Goal: Information Seeking & Learning: Learn about a topic

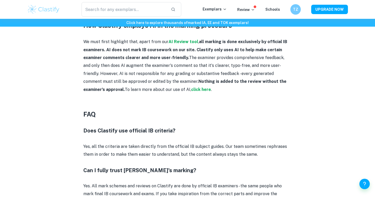
scroll to position [425, 0]
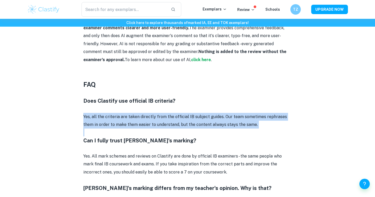
drag, startPoint x: 136, startPoint y: 108, endPoint x: 147, endPoint y: 124, distance: 19.2
click at [148, 126] on div "Curious about how Clastify evaluates submitted coursework? Whether it's an IA, …" at bounding box center [187, 128] width 209 height 683
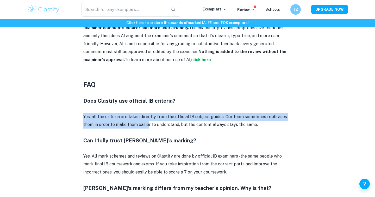
click at [147, 124] on p "Yes, all the criteria are taken directly from the official IB subject guides. O…" at bounding box center [187, 121] width 209 height 16
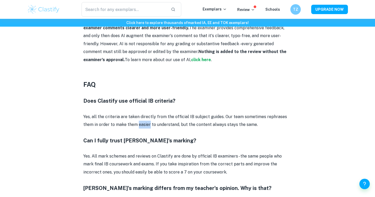
click at [147, 124] on p "Yes, all the criteria are taken directly from the official IB subject guides. O…" at bounding box center [187, 121] width 209 height 16
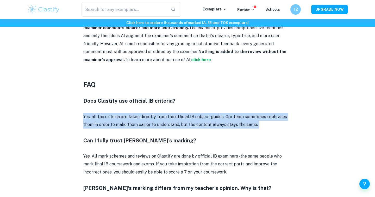
click at [147, 124] on p "Yes, all the criteria are taken directly from the official IB subject guides. O…" at bounding box center [187, 121] width 209 height 16
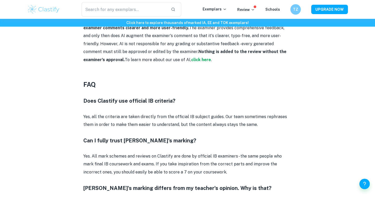
click at [147, 124] on p "Yes, all the criteria are taken directly from the official IB subject guides. O…" at bounding box center [187, 121] width 209 height 16
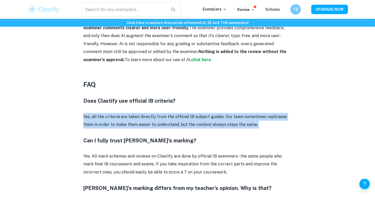
click at [147, 124] on p "Yes, all the criteria are taken directly from the official IB subject guides. O…" at bounding box center [187, 121] width 209 height 16
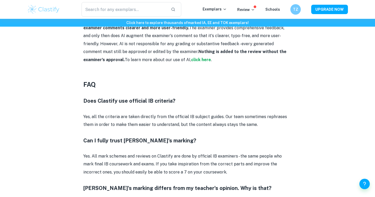
click at [147, 124] on p "Yes, all the criteria are taken directly from the official IB subject guides. O…" at bounding box center [187, 121] width 209 height 16
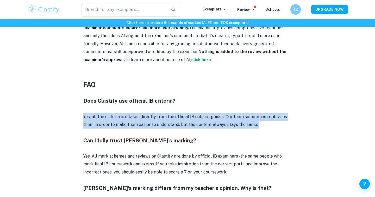
click at [147, 124] on p "Yes, all the criteria are taken directly from the official IB subject guides. O…" at bounding box center [187, 121] width 209 height 16
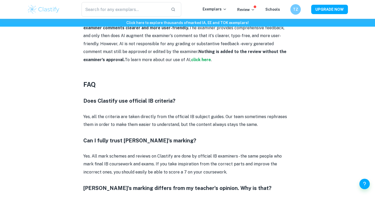
click at [147, 124] on p "Yes, all the criteria are taken directly from the official IB subject guides. O…" at bounding box center [187, 121] width 209 height 16
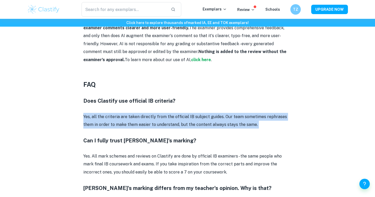
click at [147, 124] on p "Yes, all the criteria are taken directly from the official IB subject guides. O…" at bounding box center [187, 121] width 209 height 16
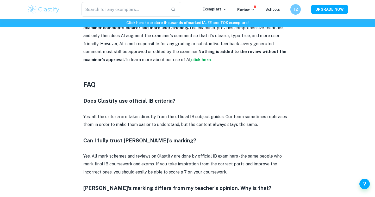
click at [138, 131] on p at bounding box center [187, 132] width 209 height 8
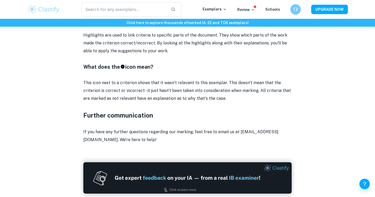
scroll to position [746, 0]
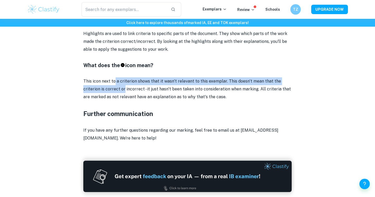
drag, startPoint x: 115, startPoint y: 71, endPoint x: 122, endPoint y: 72, distance: 6.8
click at [122, 77] on p "This icon next to a criterion shows that it wasn't relevant to this exemplar. T…" at bounding box center [187, 89] width 209 height 24
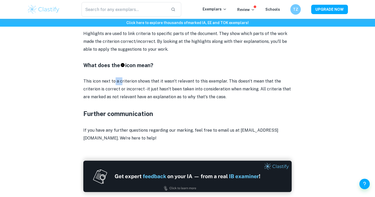
click at [122, 77] on p "This icon next to a criterion shows that it wasn't relevant to this exemplar. T…" at bounding box center [187, 89] width 209 height 24
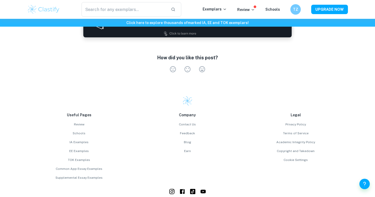
scroll to position [911, 0]
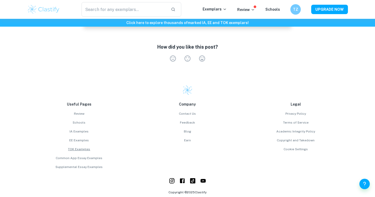
click at [84, 147] on link "TOK Examples" at bounding box center [79, 149] width 104 height 5
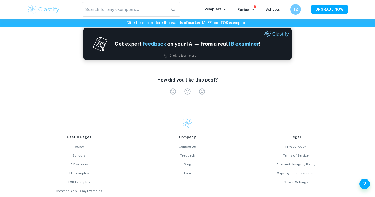
scroll to position [859, 0]
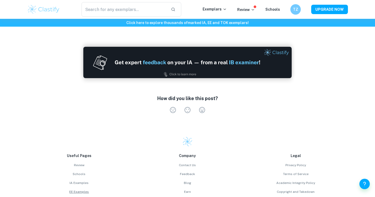
click at [85, 189] on link "EE Examples" at bounding box center [79, 191] width 104 height 5
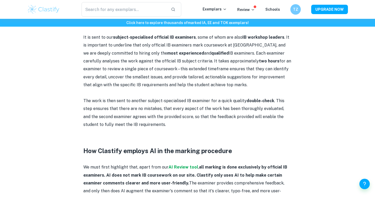
scroll to position [140, 0]
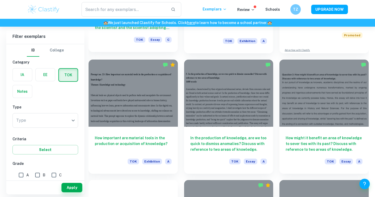
scroll to position [217, 0]
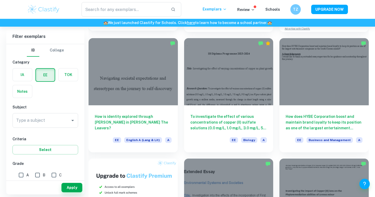
scroll to position [185, 0]
